Goal: Transaction & Acquisition: Subscribe to service/newsletter

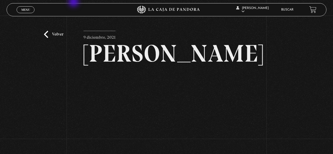
scroll to position [48, 0]
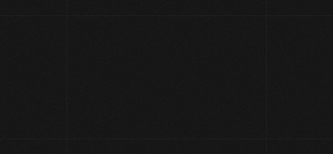
scroll to position [66, 0]
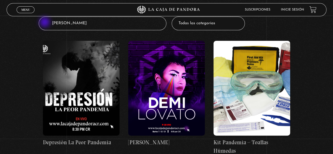
drag, startPoint x: 68, startPoint y: 24, endPoint x: 40, endPoint y: 22, distance: 27.9
click at [40, 22] on input "[PERSON_NAME]" at bounding box center [103, 24] width 128 height 14
click at [204, 23] on select "Todas las categorías 11:11 Humanitario (1) Amo los Lunes (2) Análisis de series…" at bounding box center [207, 24] width 73 height 14
select select "pandora-bio"
click at [173, 17] on select "Todas las categorías 11:11 Humanitario (1) Amo los Lunes (2) Análisis de series…" at bounding box center [207, 24] width 73 height 14
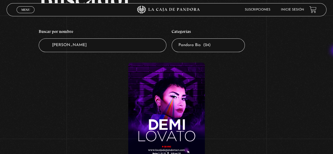
scroll to position [46, 0]
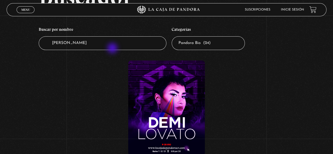
drag, startPoint x: 116, startPoint y: 51, endPoint x: 112, endPoint y: 47, distance: 5.4
click at [112, 47] on li "Buscar por nombre Buscador DEMI" at bounding box center [103, 37] width 128 height 31
drag, startPoint x: 112, startPoint y: 47, endPoint x: 29, endPoint y: 42, distance: 82.7
click at [29, 42] on div "Buscador Buscar por nombre Buscador DEMI Categorías Todas las categorías 11:11 …" at bounding box center [166, 81] width 333 height 192
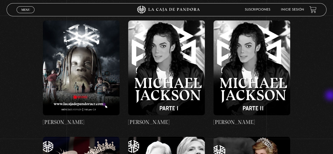
scroll to position [676, 0]
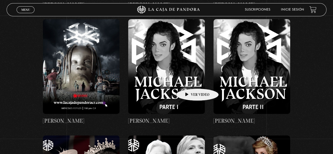
click at [189, 80] on figure at bounding box center [166, 66] width 77 height 95
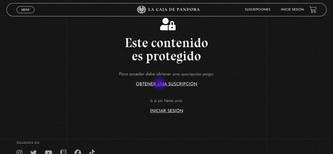
click at [160, 84] on link "Obtener una suscripción" at bounding box center [166, 84] width 61 height 4
click at [162, 113] on section "Este contenido es protegido Para acceder debe obtener una suscripción paga: Obt…" at bounding box center [166, 61] width 333 height 123
click at [164, 111] on link "Iniciar Sesión" at bounding box center [166, 111] width 33 height 4
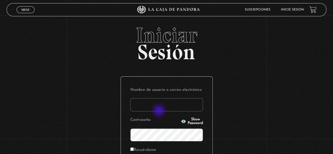
type input "s.pamgm@yahoo.com"
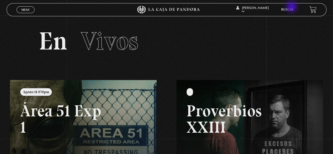
click at [292, 7] on li "Buscar" at bounding box center [287, 10] width 12 height 8
click at [290, 9] on link "Buscar" at bounding box center [287, 9] width 12 height 3
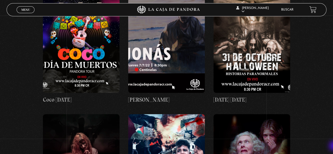
scroll to position [4878, 0]
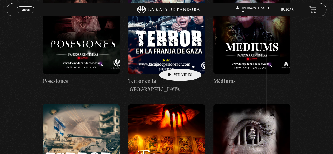
click at [172, 104] on figure at bounding box center [166, 151] width 77 height 95
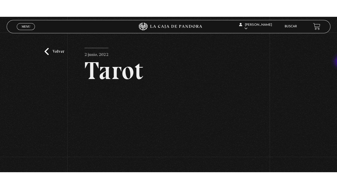
scroll to position [38, 0]
